Goal: Information Seeking & Learning: Compare options

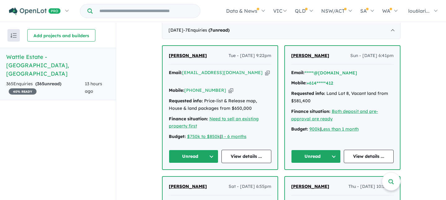
scroll to position [229, 0]
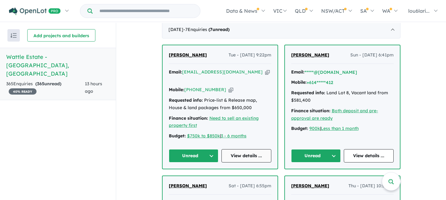
click at [245, 149] on link "View details ..." at bounding box center [246, 155] width 50 height 13
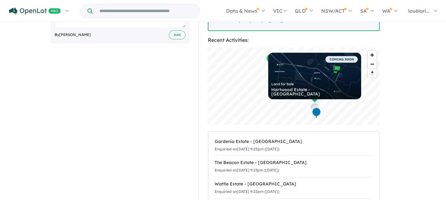
scroll to position [240, 0]
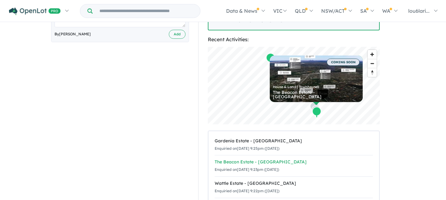
click at [232, 158] on div "The Beacon Estate - Beaconsfield" at bounding box center [294, 161] width 158 height 7
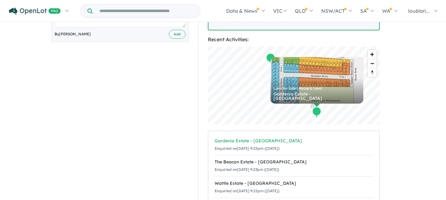
click at [242, 137] on div "Gardenia Estate - Beaconsfield" at bounding box center [294, 140] width 158 height 7
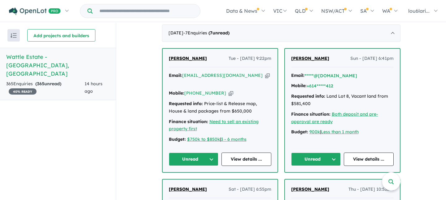
scroll to position [250, 0]
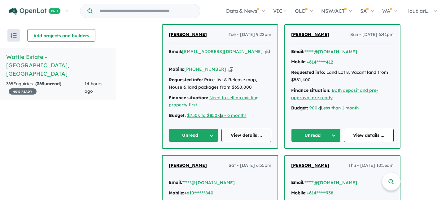
click at [243, 132] on link "View details ..." at bounding box center [246, 134] width 50 height 13
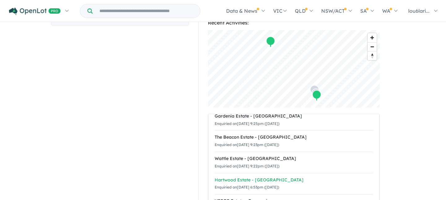
scroll to position [255, 0]
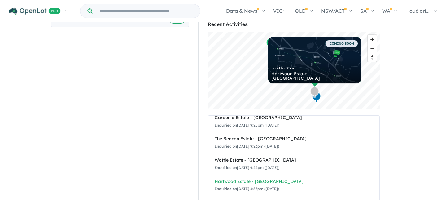
click at [237, 178] on div "Hartwood Estate - Berwick" at bounding box center [294, 181] width 158 height 7
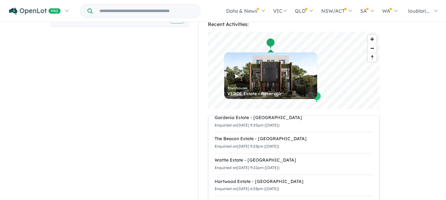
click at [249, 199] on div "VERDE Estate - Reservoir" at bounding box center [294, 202] width 158 height 7
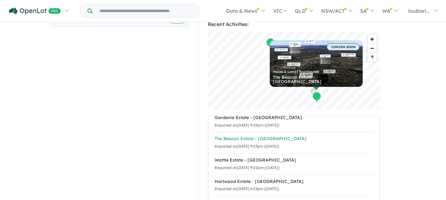
click at [238, 135] on div "The Beacon Estate - Beaconsfield" at bounding box center [294, 138] width 158 height 7
